Goal: Task Accomplishment & Management: Manage account settings

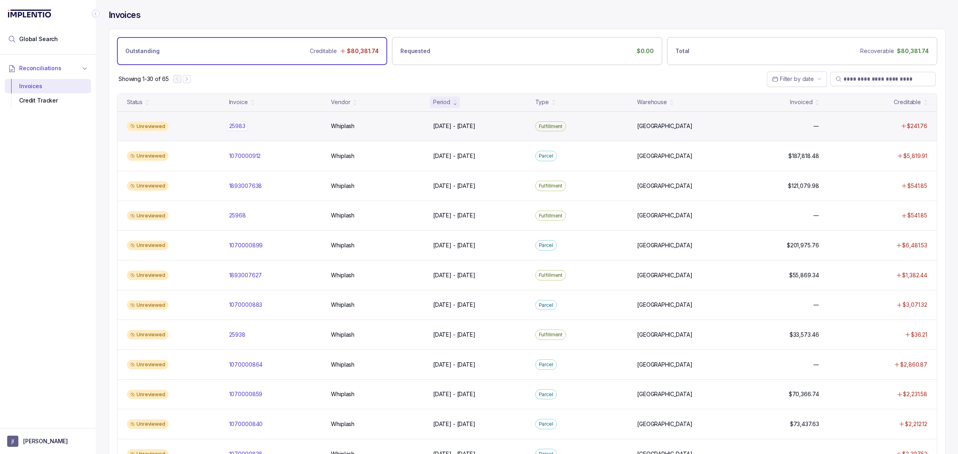
click at [240, 128] on p "25983" at bounding box center [237, 126] width 20 height 9
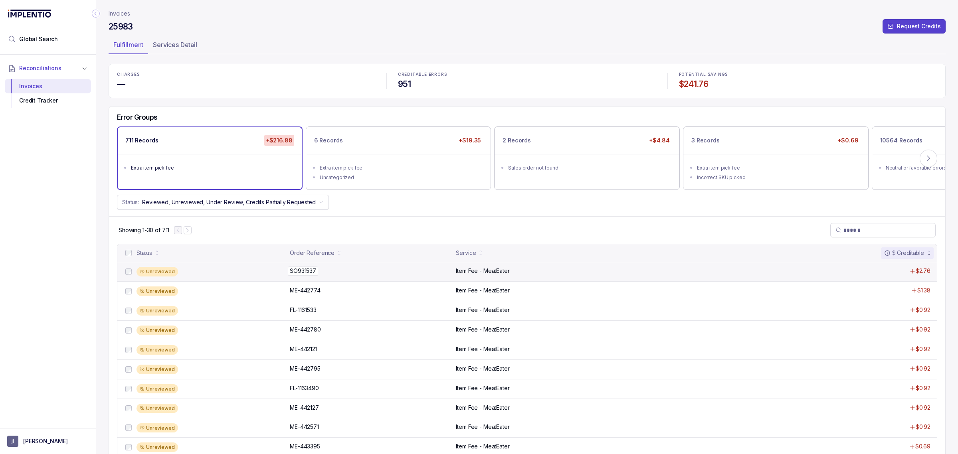
click at [304, 275] on p "SO931537" at bounding box center [303, 271] width 30 height 9
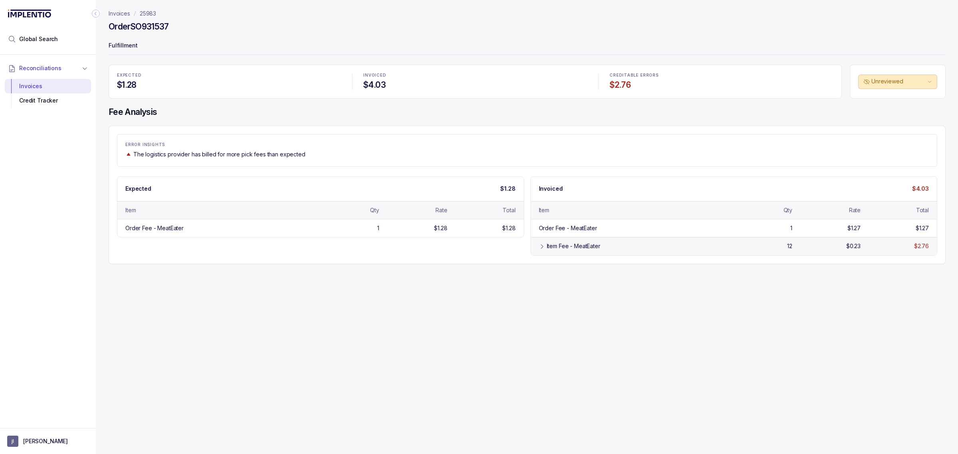
click at [569, 249] on div "Item Fee - MeatEater" at bounding box center [574, 246] width 54 height 8
click at [55, 105] on div "Credit Tracker" at bounding box center [47, 100] width 73 height 14
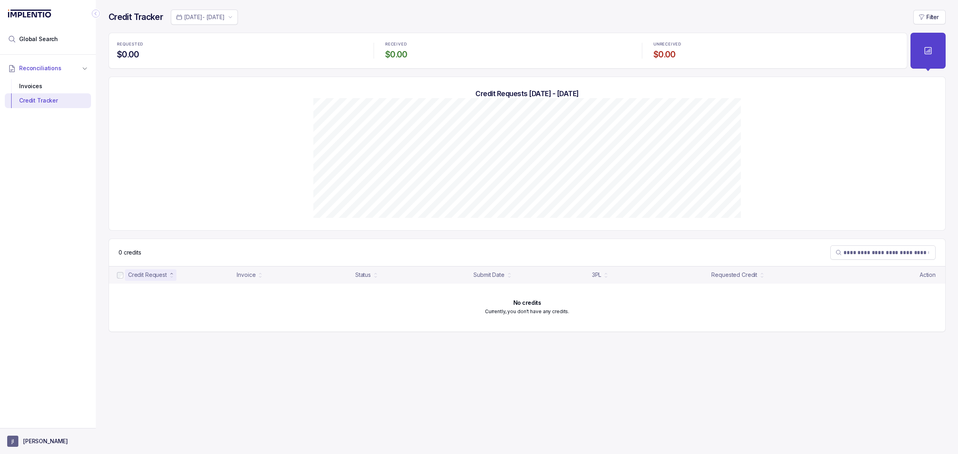
click at [29, 448] on aside "[PERSON_NAME]" at bounding box center [48, 441] width 96 height 26
click at [38, 440] on p "[PERSON_NAME]" at bounding box center [45, 442] width 45 height 8
click at [40, 430] on li "Logout" at bounding box center [48, 424] width 82 height 13
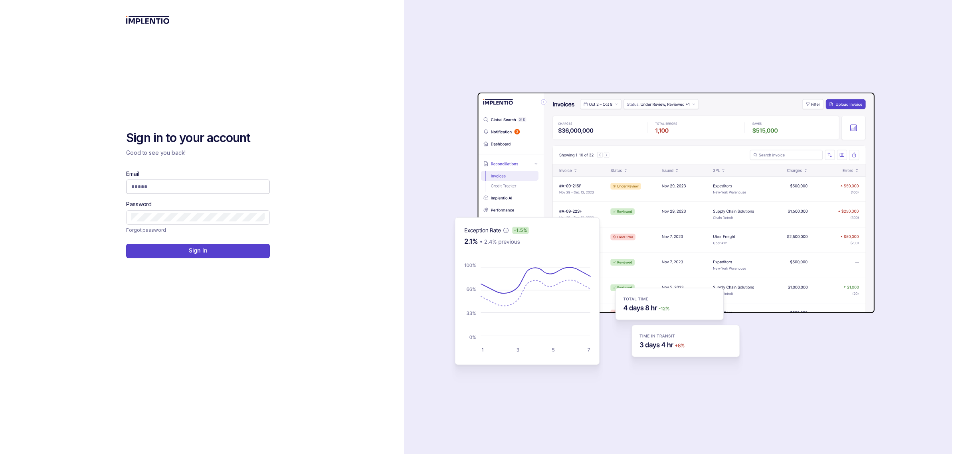
click at [145, 188] on input "Email" at bounding box center [197, 187] width 133 height 8
click at [0, 454] on com-1password-button at bounding box center [0, 454] width 0 height 0
type input "**********"
